Goal: Communication & Community: Ask a question

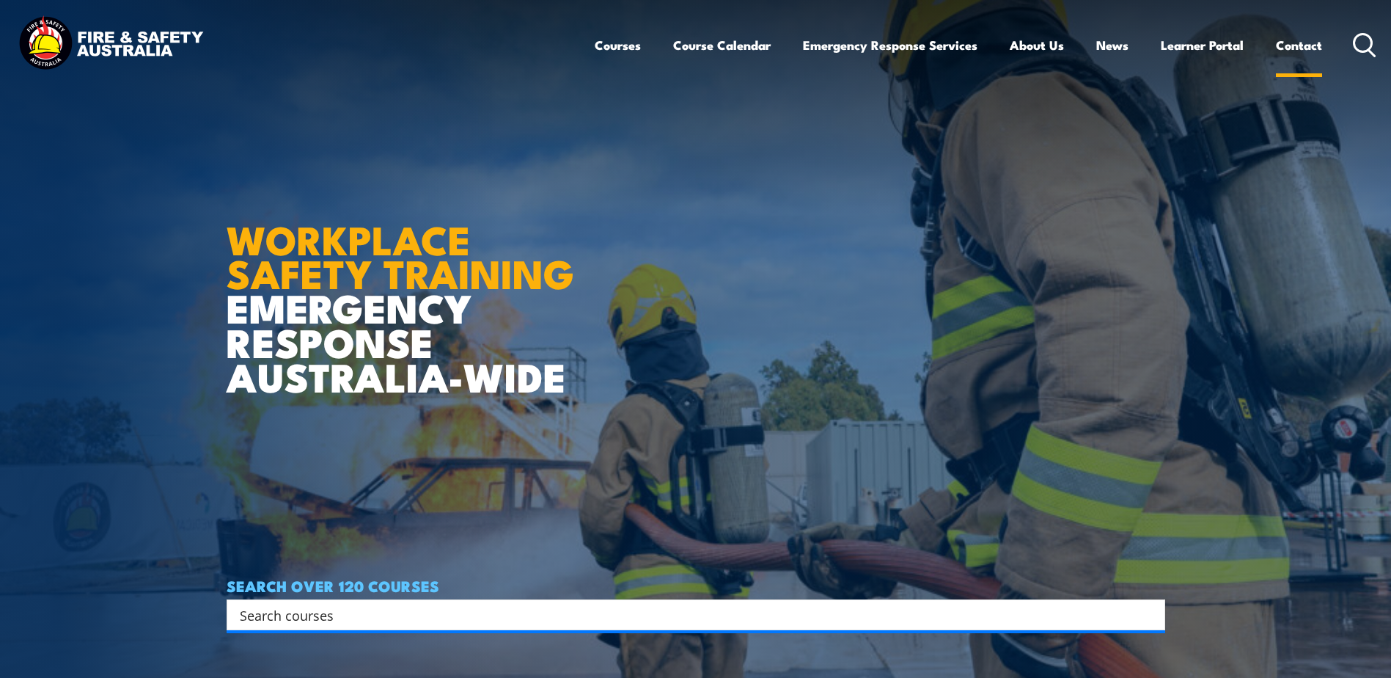
click at [1303, 48] on link "Contact" at bounding box center [1299, 45] width 46 height 39
click at [1313, 48] on link "Contact" at bounding box center [1299, 45] width 46 height 39
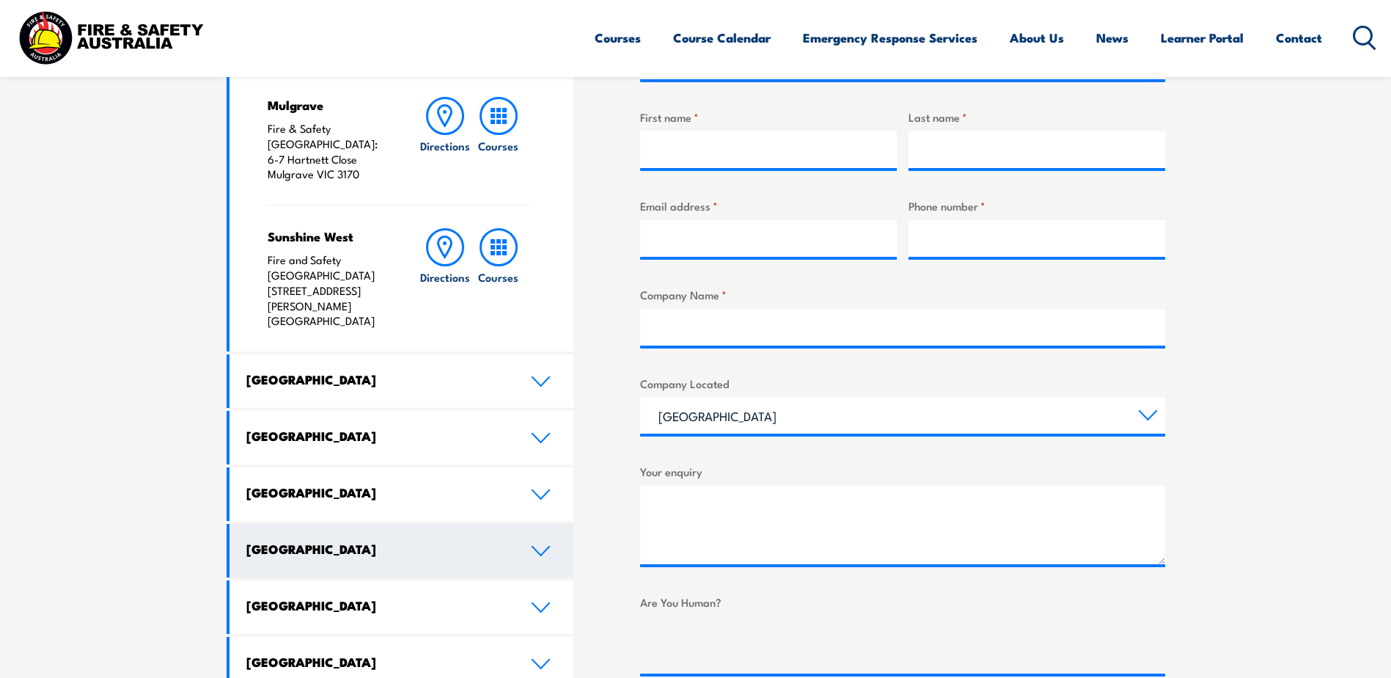
scroll to position [587, 0]
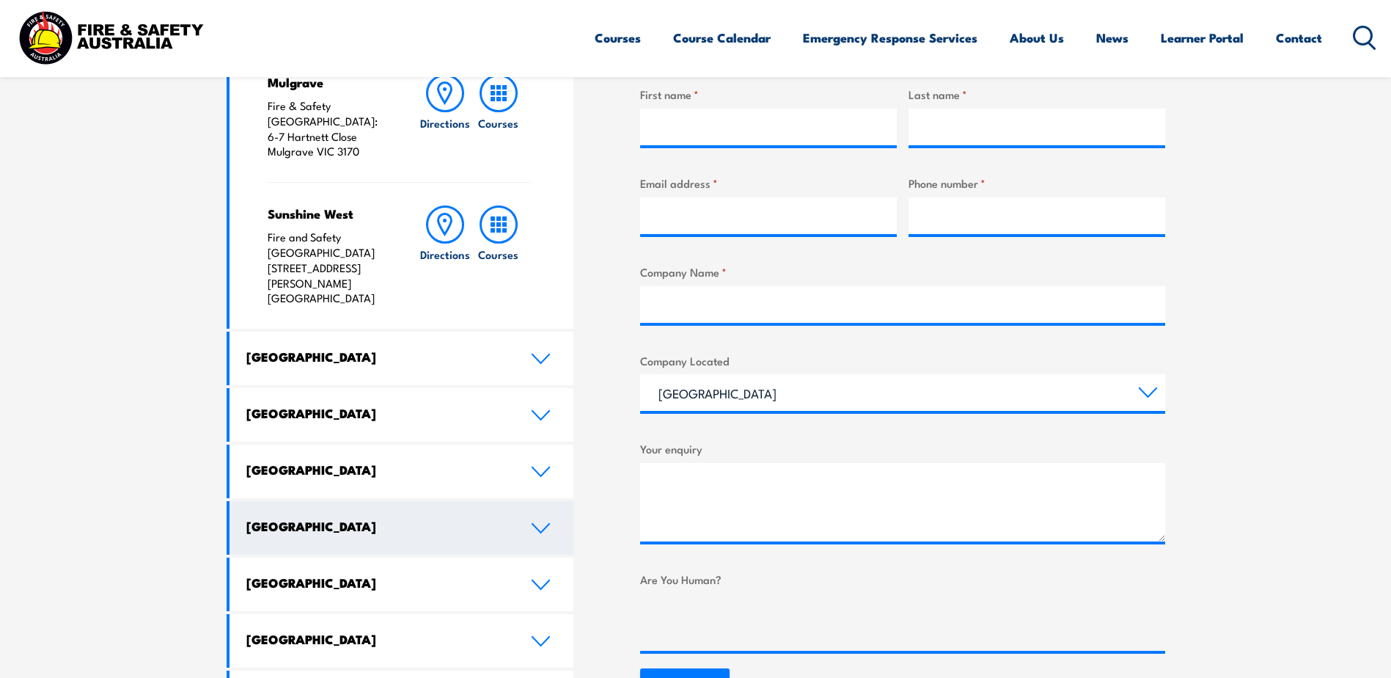
click at [546, 522] on icon at bounding box center [541, 528] width 20 height 12
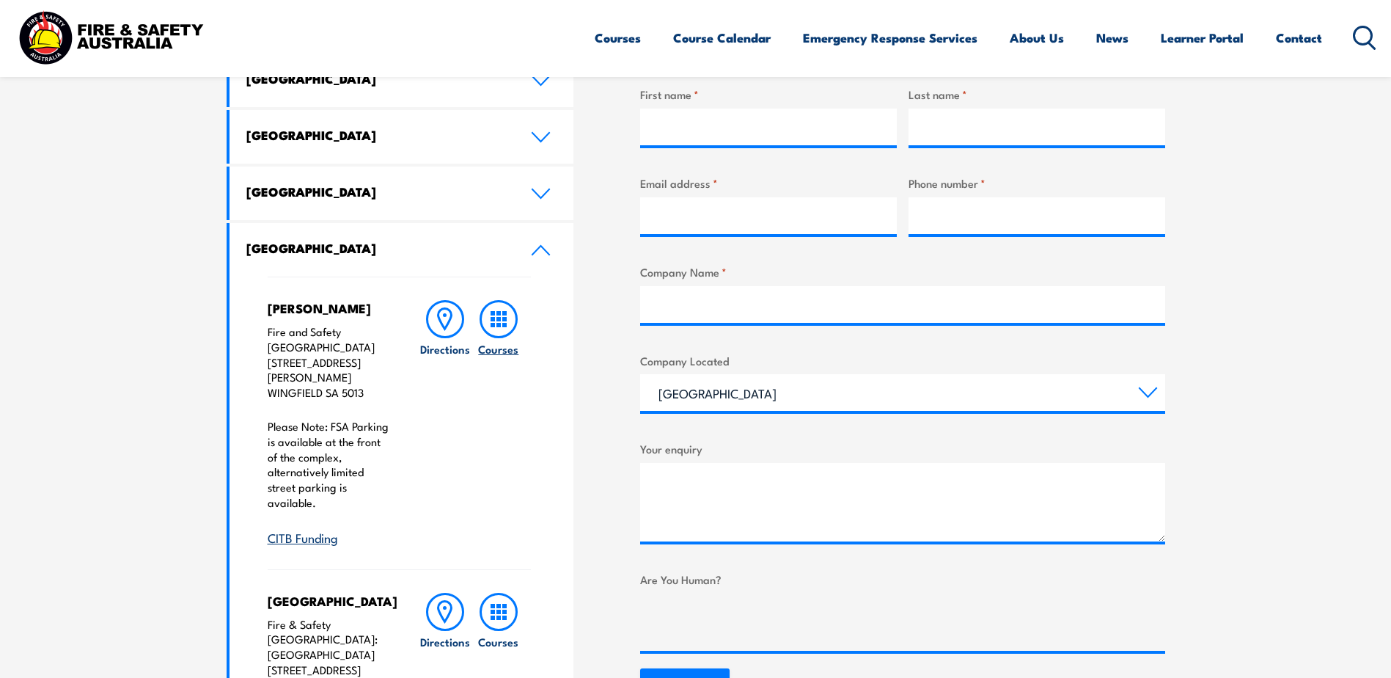
click at [500, 323] on rect at bounding box center [499, 325] width 4 height 4
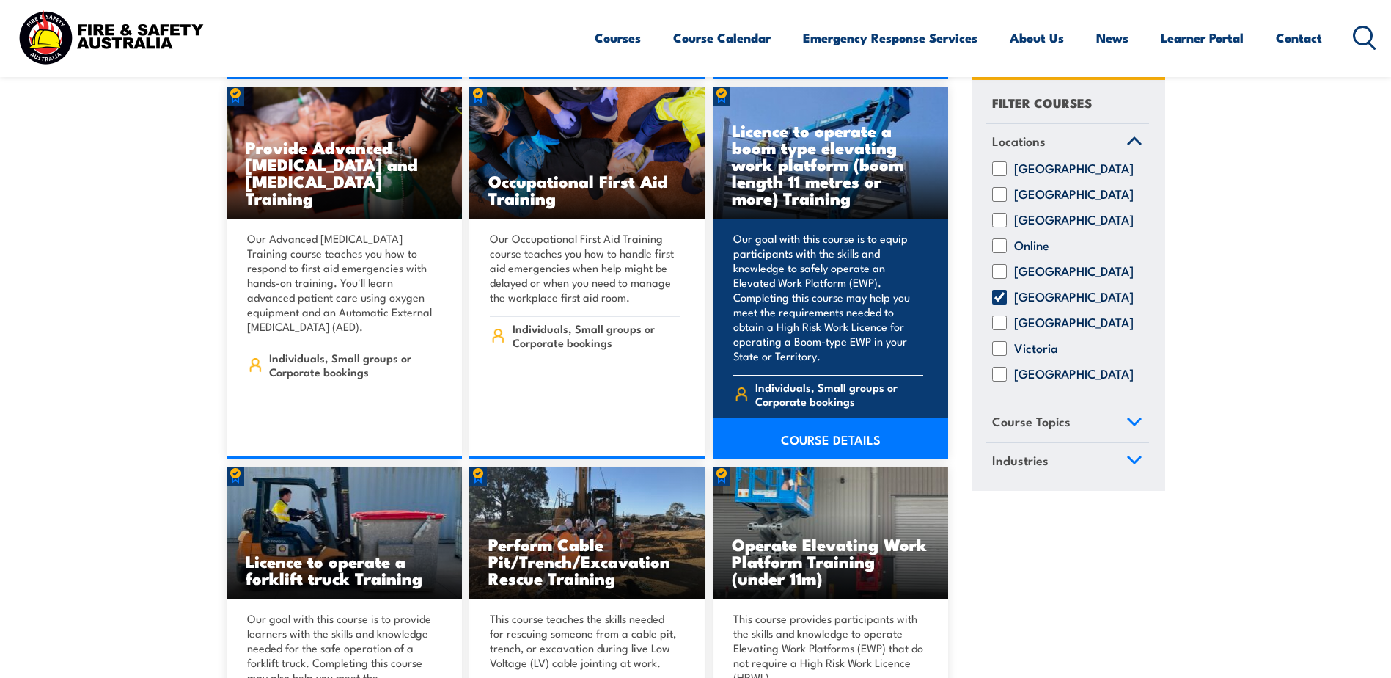
scroll to position [6748, 0]
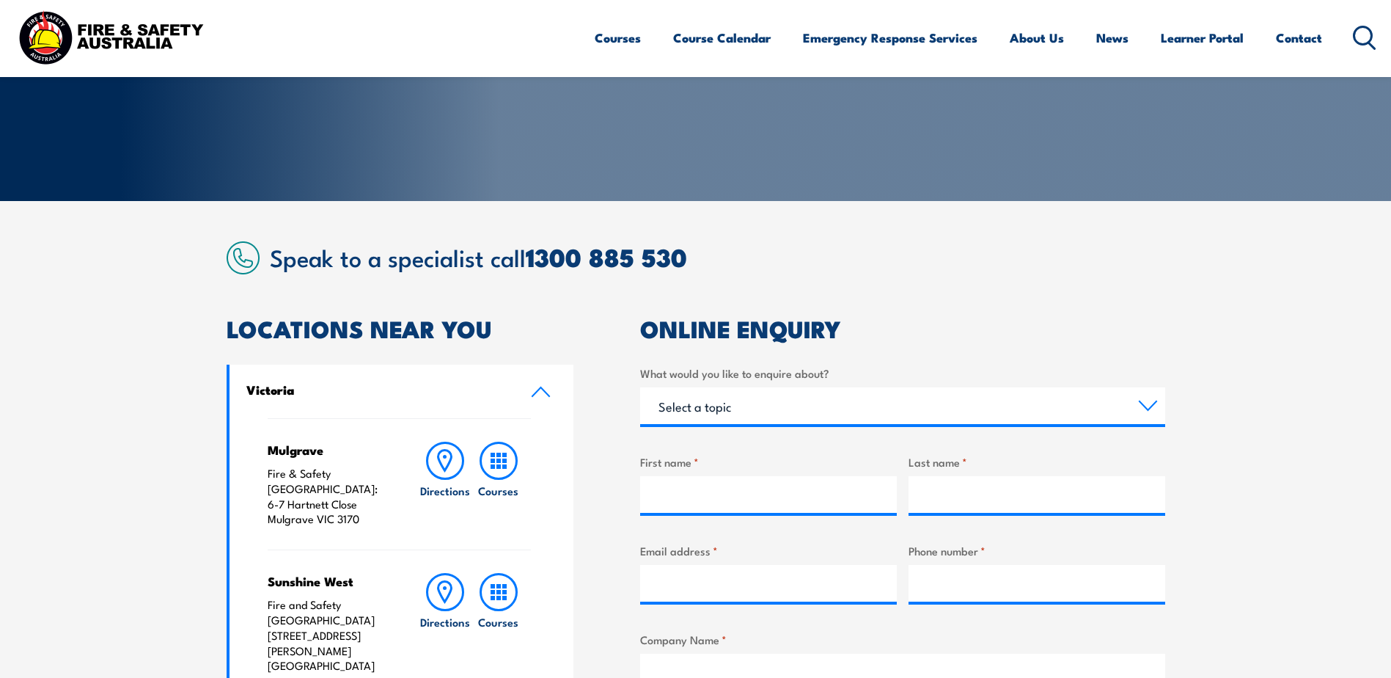
scroll to position [220, 0]
click at [1148, 399] on select "Select a topic Training Emergency Response Services General Enquiry" at bounding box center [902, 405] width 525 height 37
select select "Training"
click at [640, 387] on select "Select a topic Training Emergency Response Services General Enquiry" at bounding box center [902, 405] width 525 height 37
click at [733, 490] on input "Business name *" at bounding box center [902, 493] width 525 height 37
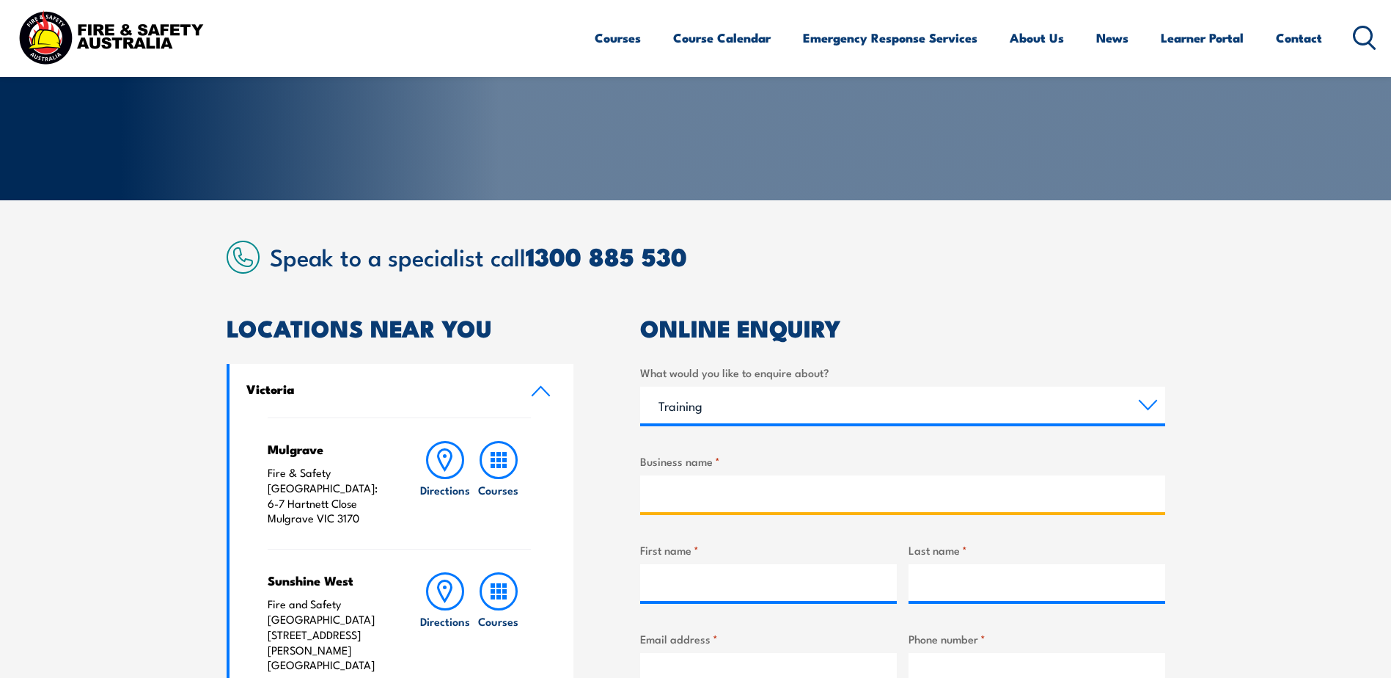
type input "Hall Towbars"
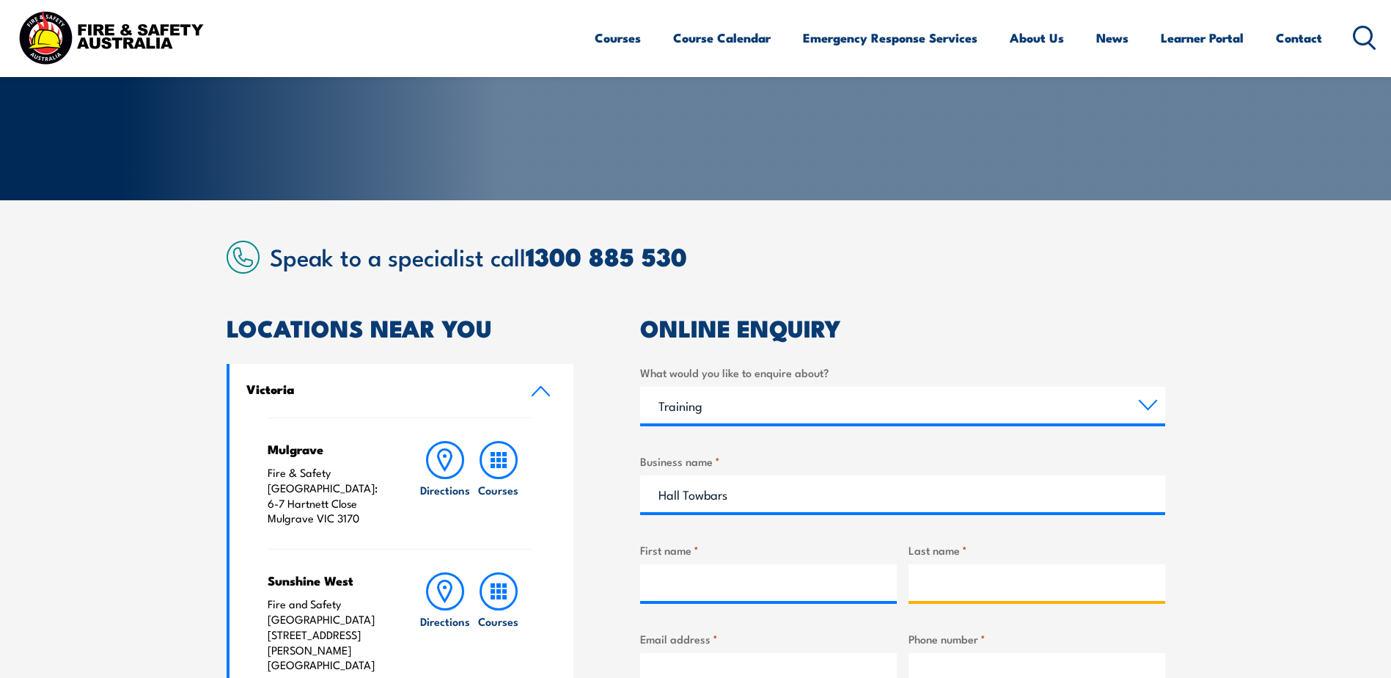
type input "[PERSON_NAME]"
type input "[PERSON_NAME][EMAIL_ADDRESS][DOMAIN_NAME]"
type input "0883605100"
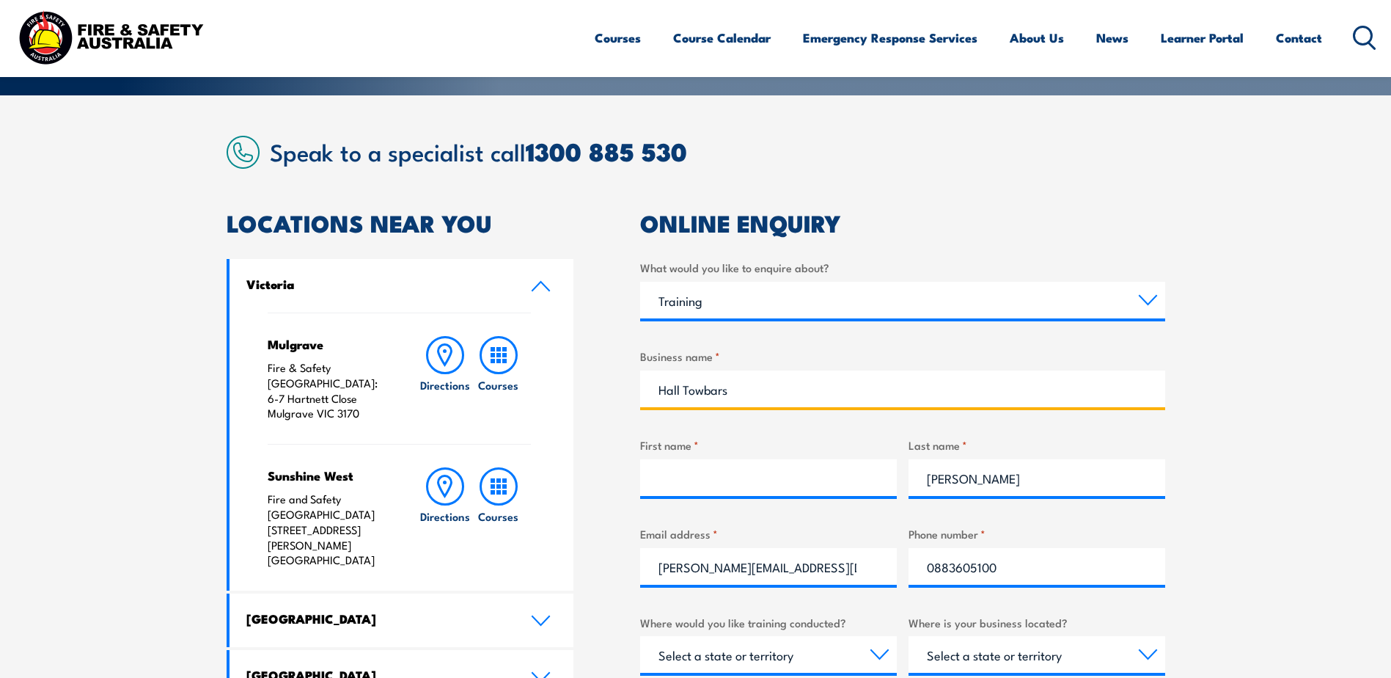
scroll to position [367, 0]
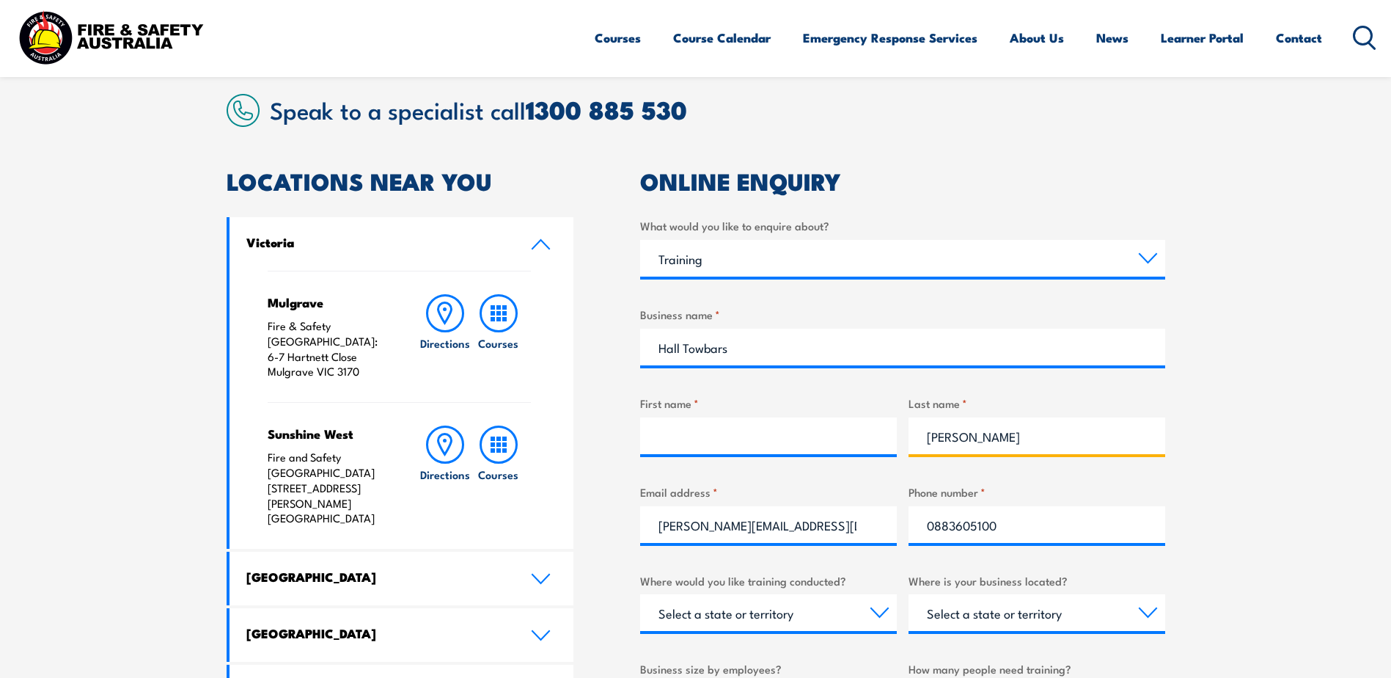
drag, startPoint x: 997, startPoint y: 433, endPoint x: 911, endPoint y: 444, distance: 86.4
click at [911, 444] on input "[PERSON_NAME]" at bounding box center [1037, 435] width 257 height 37
click at [703, 428] on input "First name *" at bounding box center [768, 435] width 257 height 37
type input "[PERSON_NAME]"
drag, startPoint x: 1003, startPoint y: 441, endPoint x: 896, endPoint y: 439, distance: 107.1
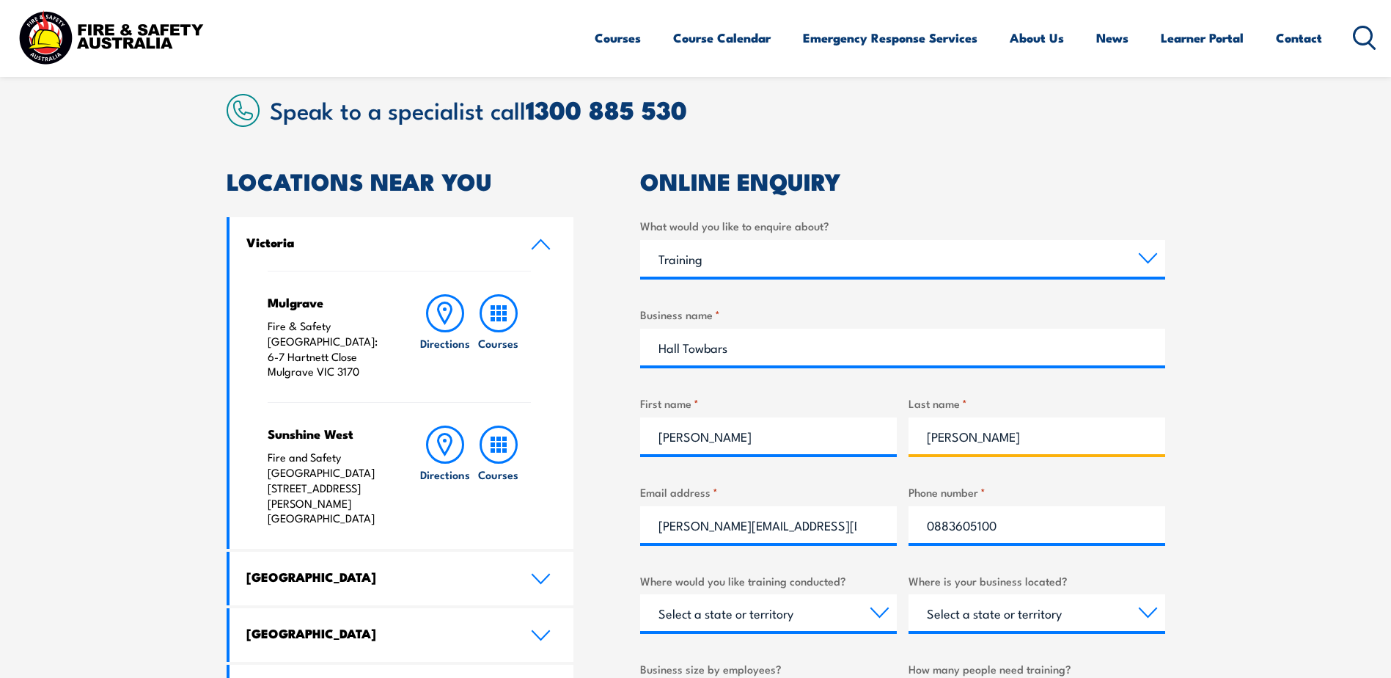
click at [896, 439] on div "What would you like to enquire about? Select a topic Training Emergency Respons…" at bounding box center [902, 588] width 525 height 742
type input "[PERSON_NAME]"
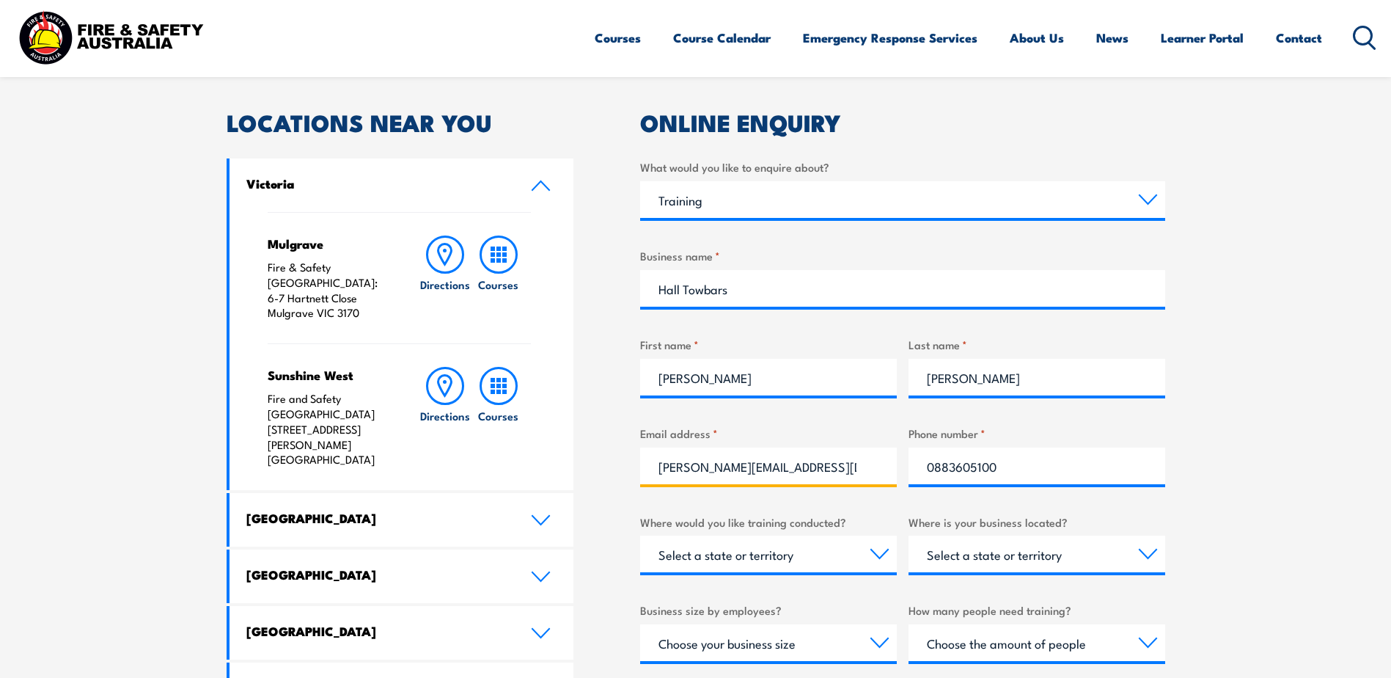
scroll to position [513, 0]
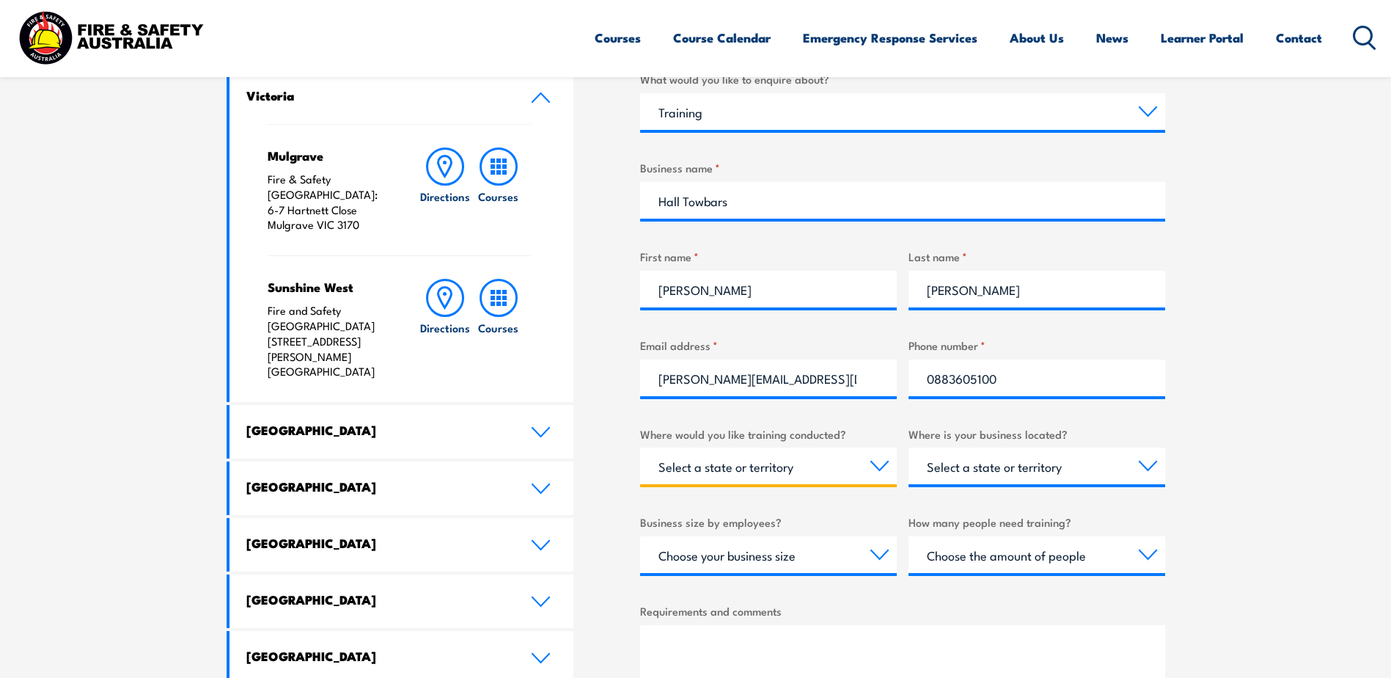
click at [886, 464] on select "Select a state or territory Nationally - multiple locations [GEOGRAPHIC_DATA] […" at bounding box center [768, 465] width 257 height 37
select select "SA"
click at [640, 447] on select "Select a state or territory Nationally - multiple locations [GEOGRAPHIC_DATA] […" at bounding box center [768, 465] width 257 height 37
click at [1155, 470] on select "Select a state or territory [GEOGRAPHIC_DATA] [GEOGRAPHIC_DATA] [GEOGRAPHIC_DAT…" at bounding box center [1037, 465] width 257 height 37
select select "SA"
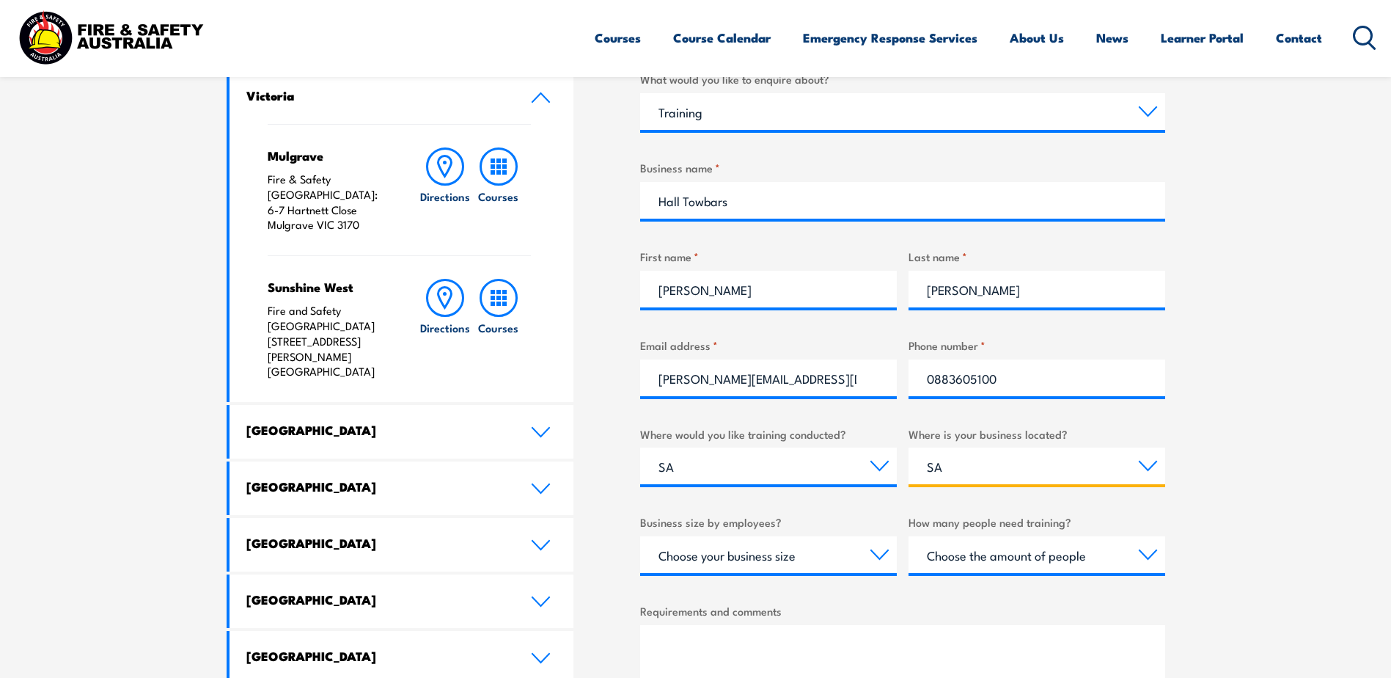
click at [909, 447] on select "Select a state or territory [GEOGRAPHIC_DATA] [GEOGRAPHIC_DATA] [GEOGRAPHIC_DAT…" at bounding box center [1037, 465] width 257 height 37
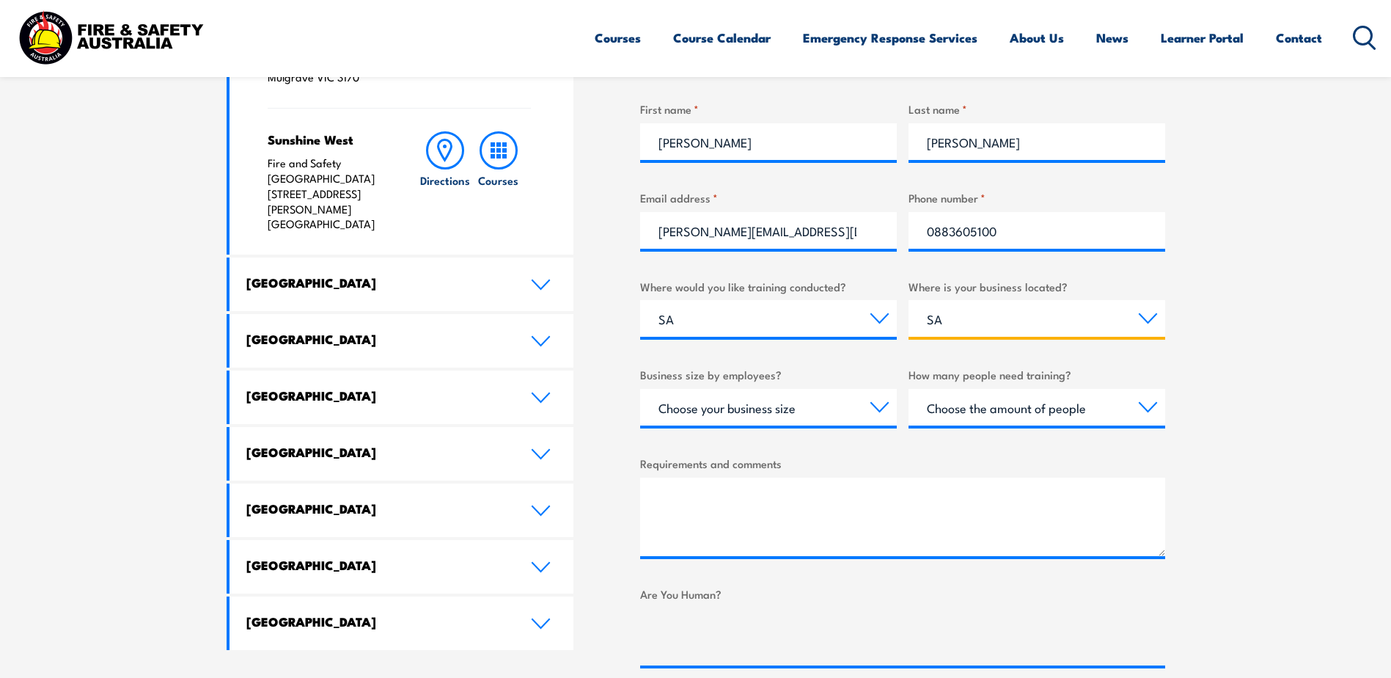
scroll to position [733, 0]
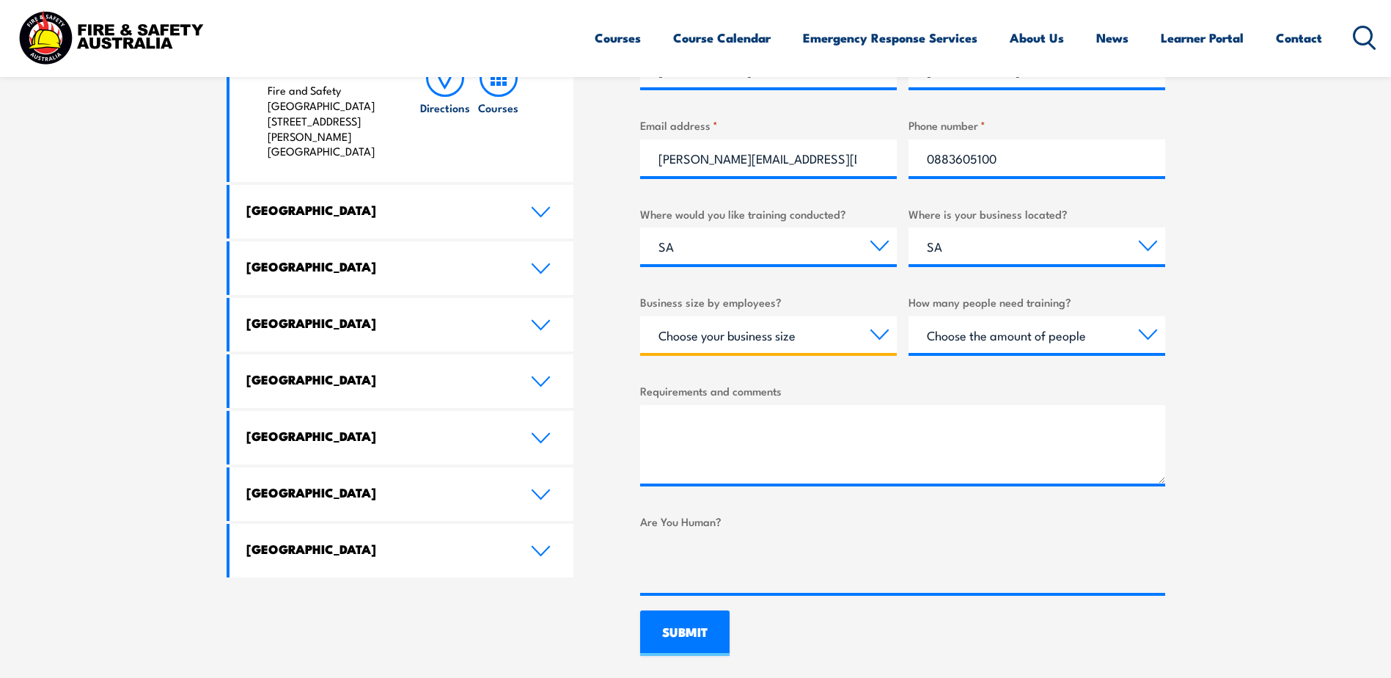
click at [879, 336] on select "Choose your business size 1 to 19 20 to 199 200+" at bounding box center [768, 334] width 257 height 37
select select "1 to 19"
click at [640, 316] on select "Choose your business size 1 to 19 20 to 199 200+" at bounding box center [768, 334] width 257 height 37
click at [1143, 334] on select "Choose the amount of people 1 to 4 5 to 19 20+" at bounding box center [1037, 334] width 257 height 37
select select "5 to 19"
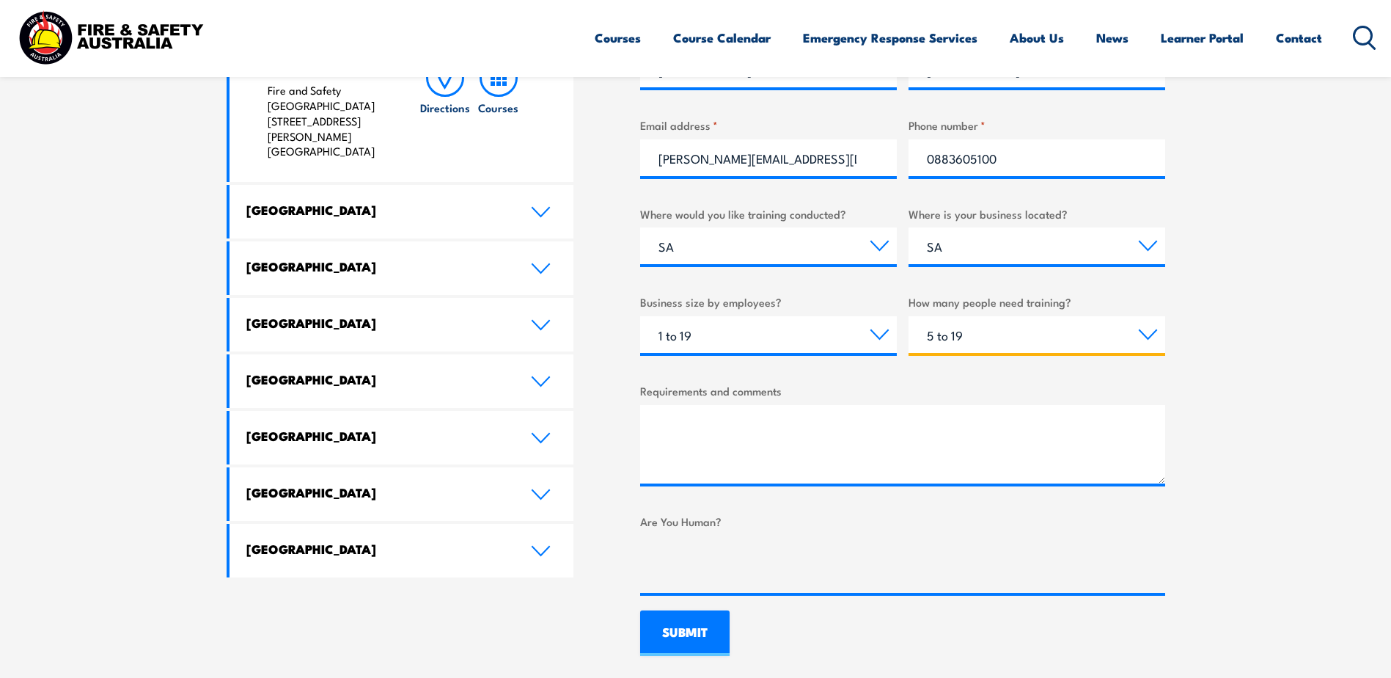
click at [909, 316] on select "Choose the amount of people 1 to 4 5 to 19 20+" at bounding box center [1037, 334] width 257 height 37
click at [742, 417] on textarea "Requirements and comments" at bounding box center [902, 444] width 525 height 78
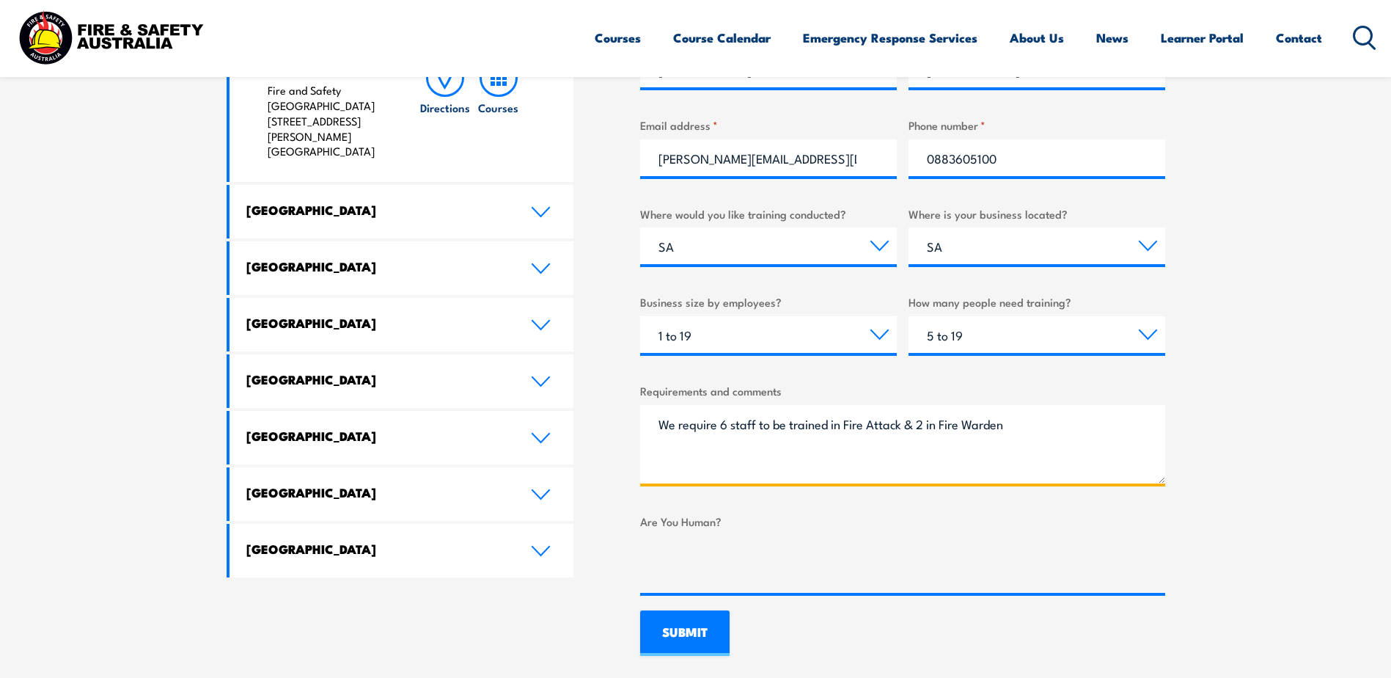
type textarea "We require 6 staff to be trained in Fire Attack & 2 in Fire Warden"
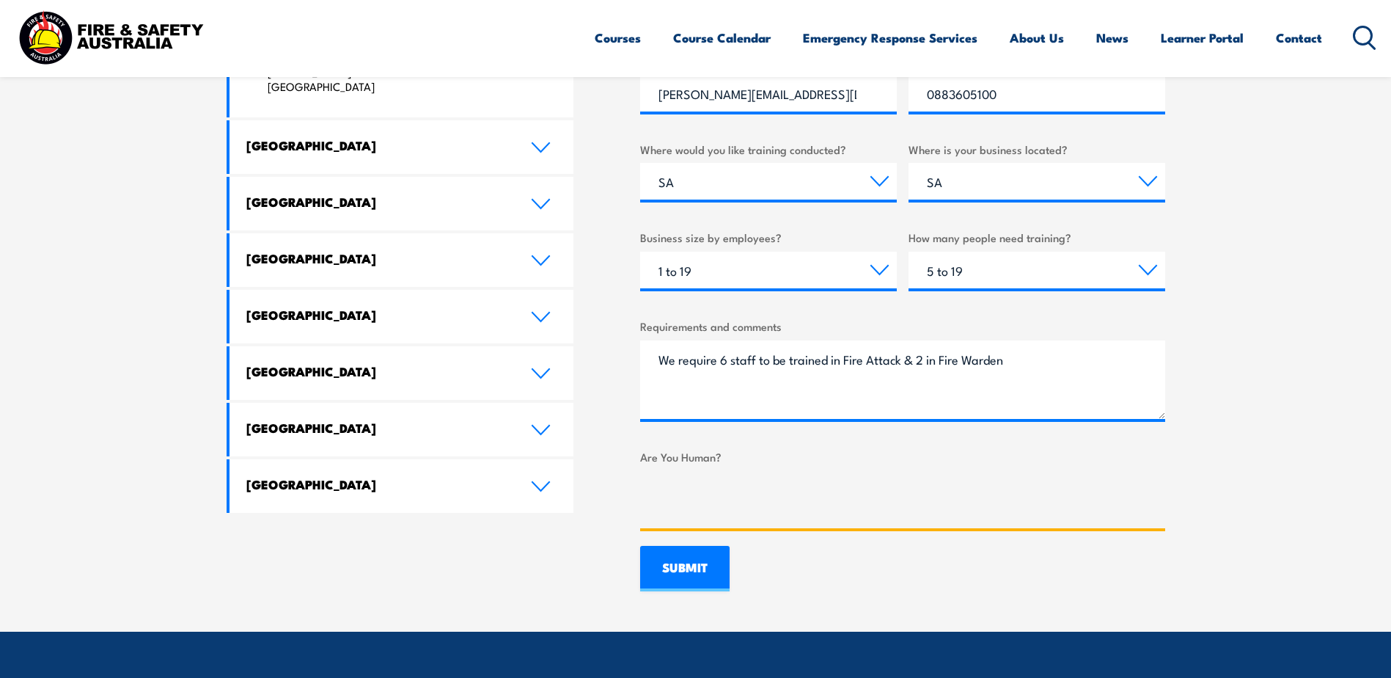
scroll to position [807, 0]
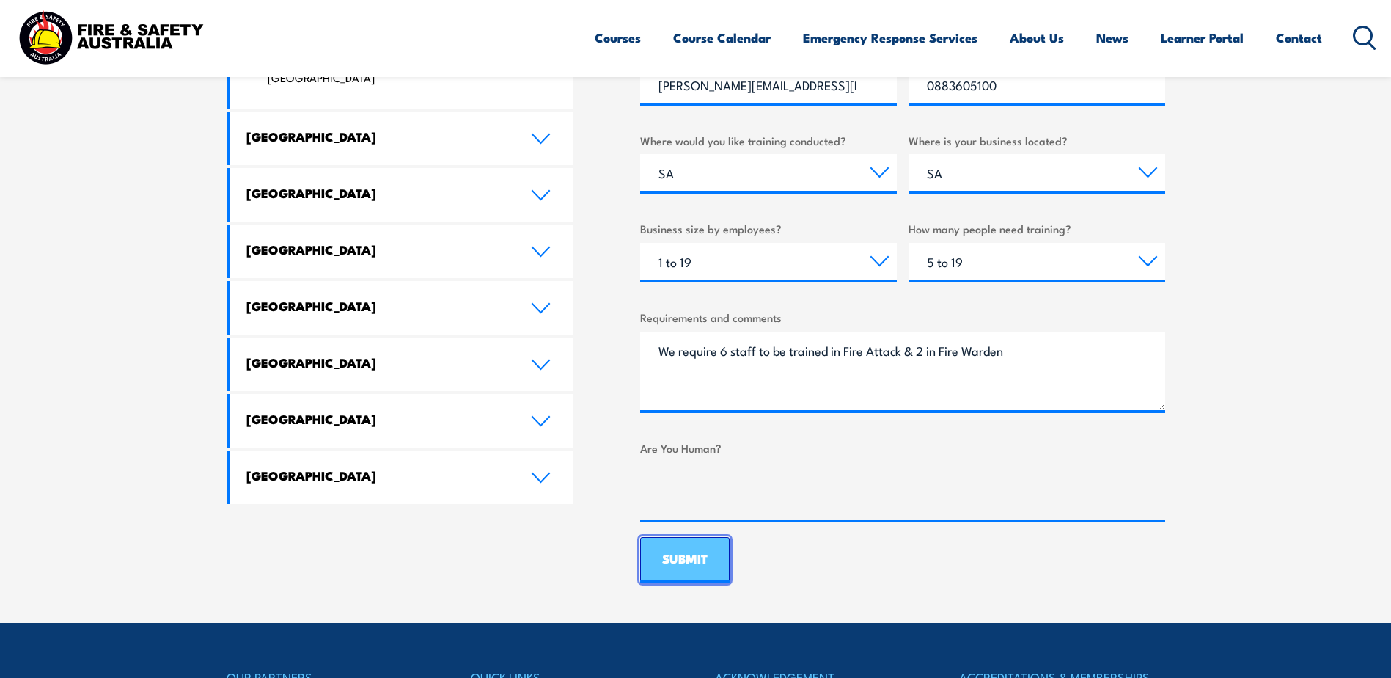
click at [710, 564] on input "SUBMIT" at bounding box center [684, 559] width 89 height 45
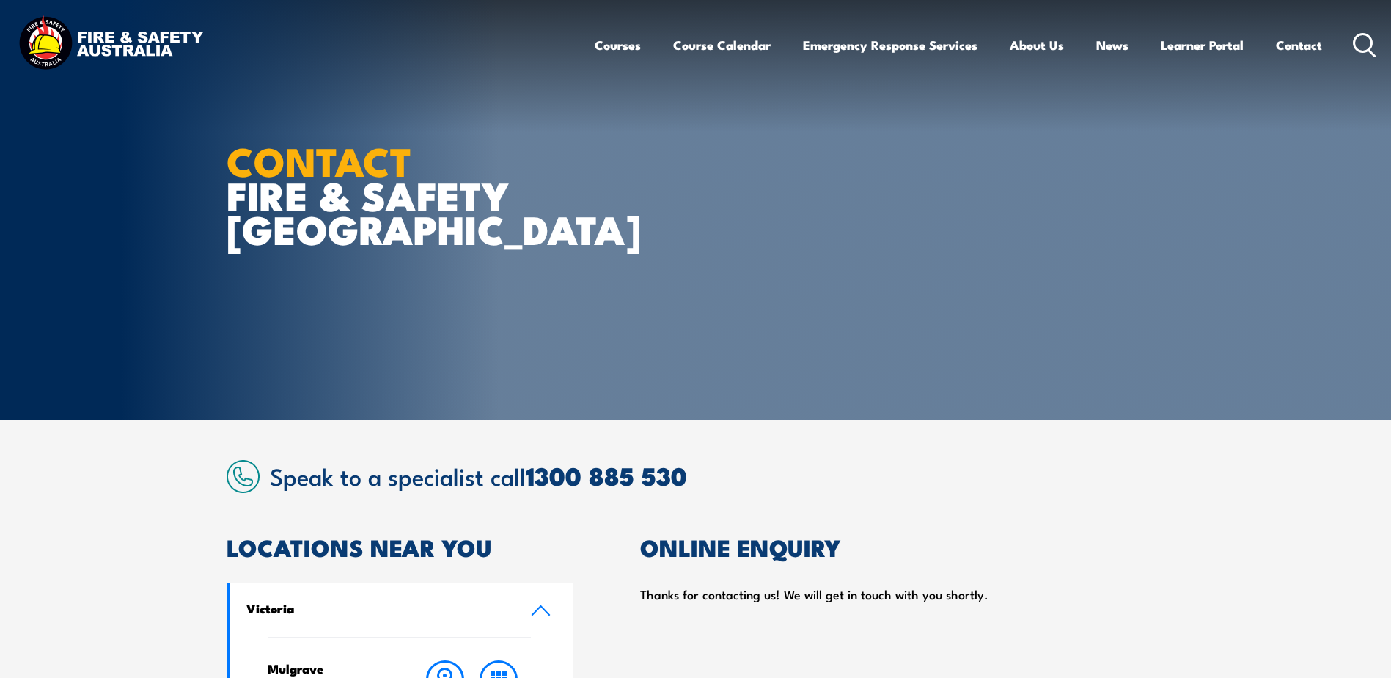
scroll to position [0, 0]
